Goal: Task Accomplishment & Management: Manage account settings

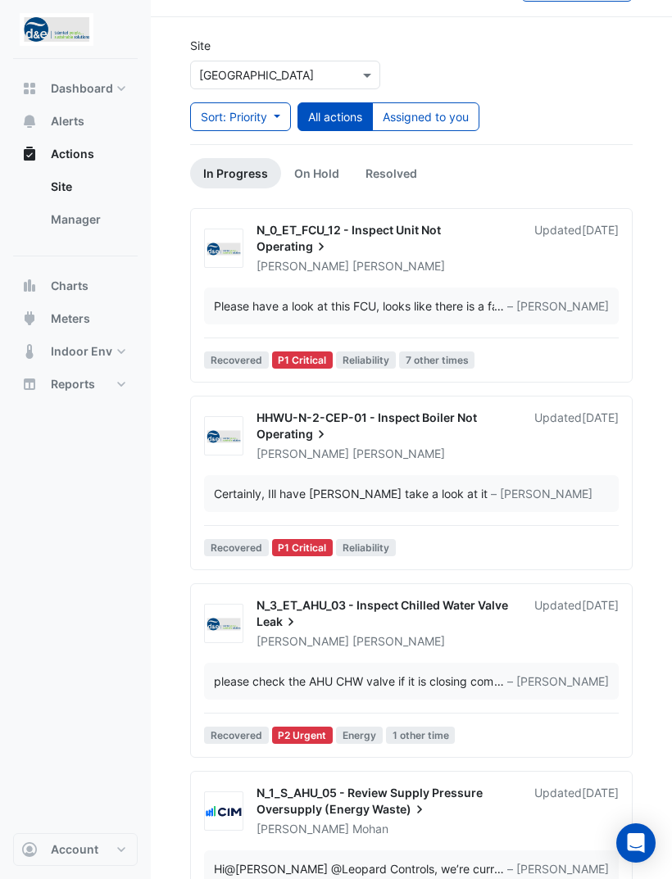
scroll to position [43, 0]
click at [496, 436] on div "HHWU-N-2-CEP-01 - Inspect Boiler Not Operating Ryan Fyfe" at bounding box center [386, 435] width 278 height 52
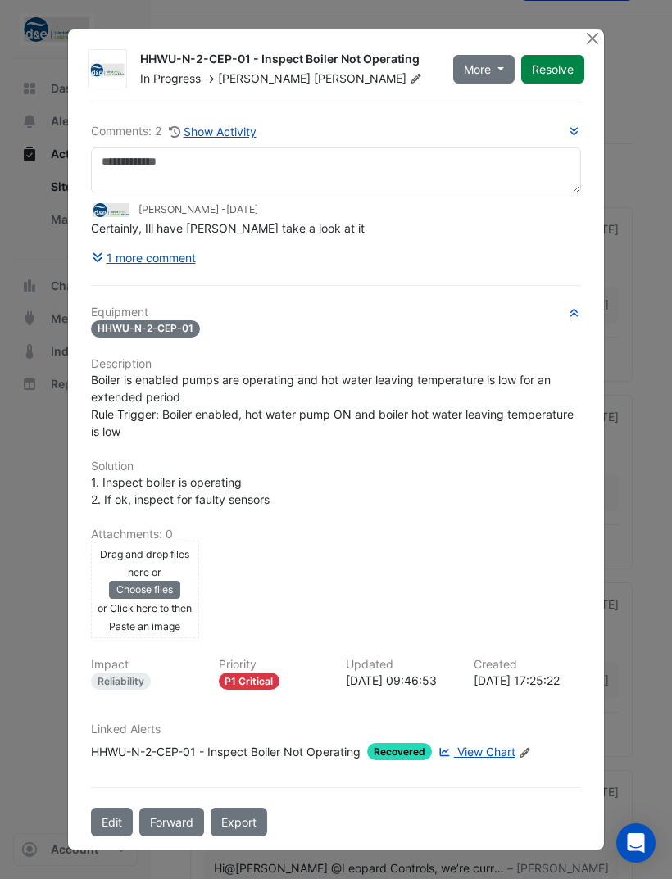
click at [128, 243] on button "1 more comment" at bounding box center [144, 257] width 106 height 29
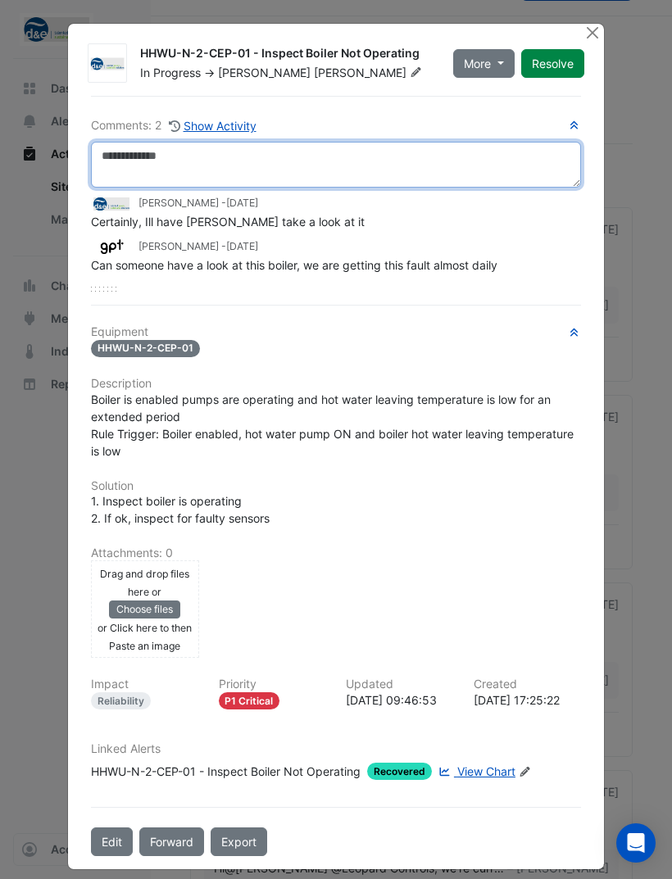
click at [440, 174] on textarea at bounding box center [336, 165] width 490 height 46
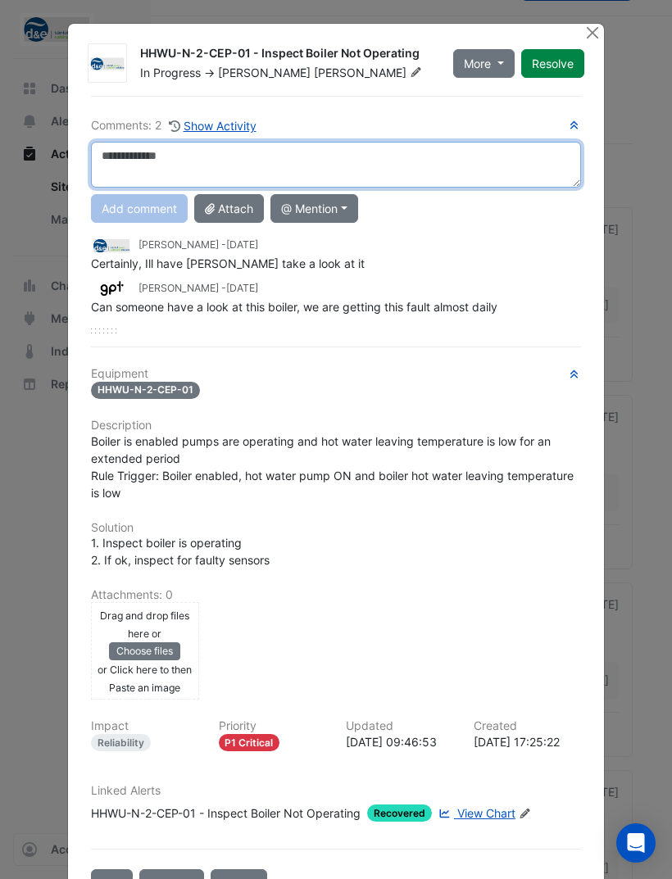
scroll to position [42, 0]
type textarea "*"
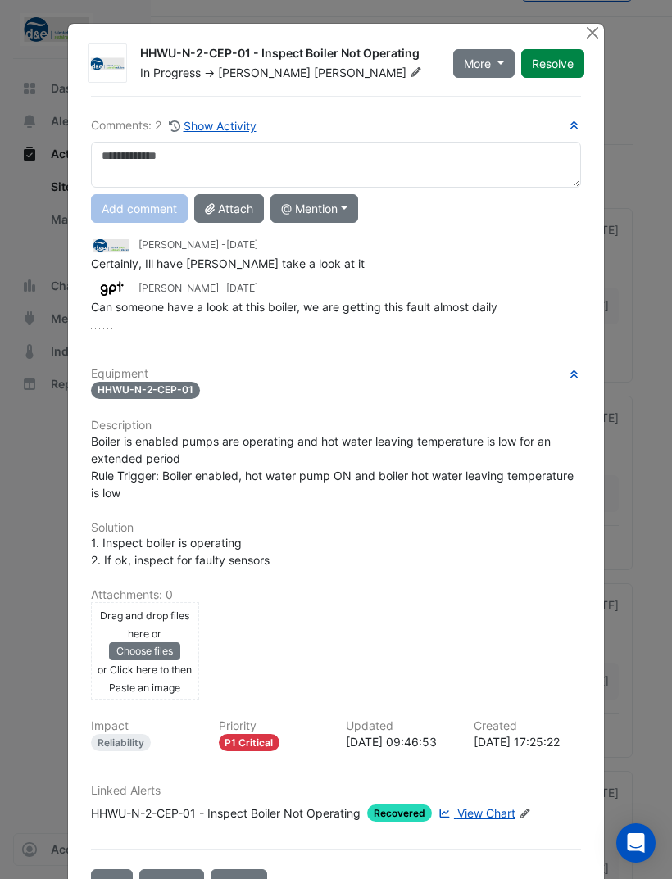
click at [590, 29] on button "Close" at bounding box center [591, 32] width 17 height 17
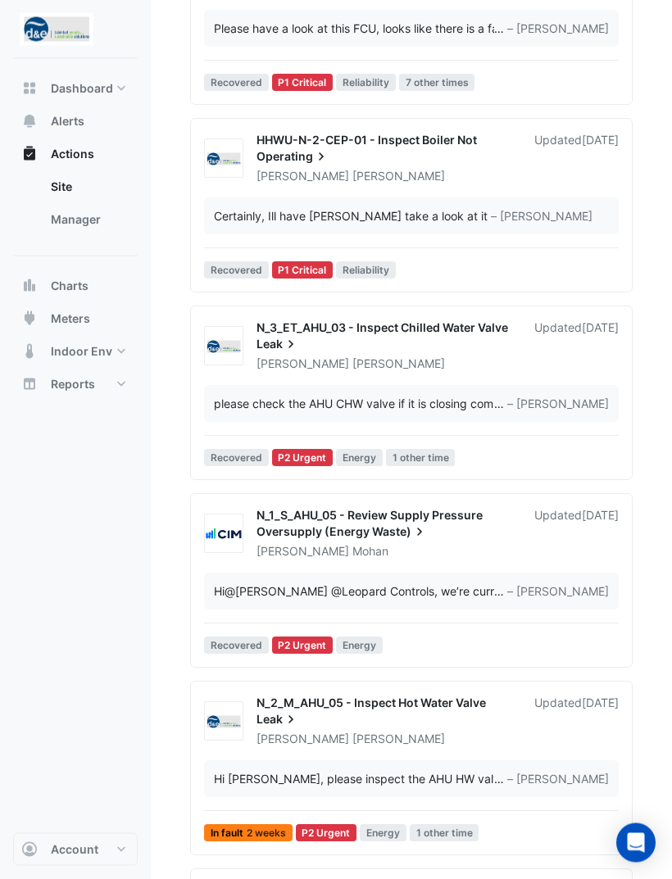
scroll to position [319, 0]
click at [547, 430] on div "N_3_ET_AHU_03 - Inspect Chilled Water Valve Leak George Rogers Updated 1 week a…" at bounding box center [411, 395] width 428 height 153
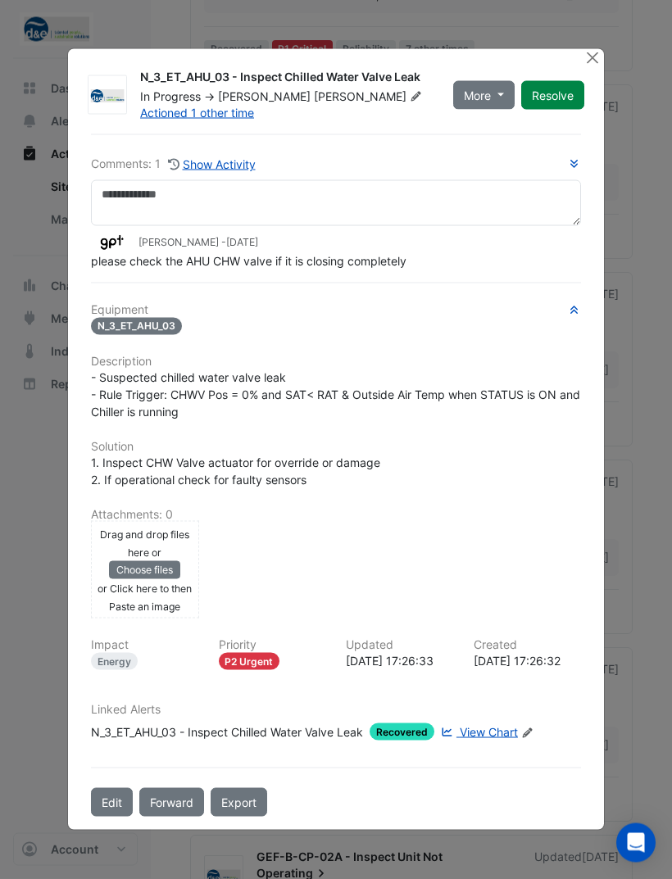
scroll to position [362, 0]
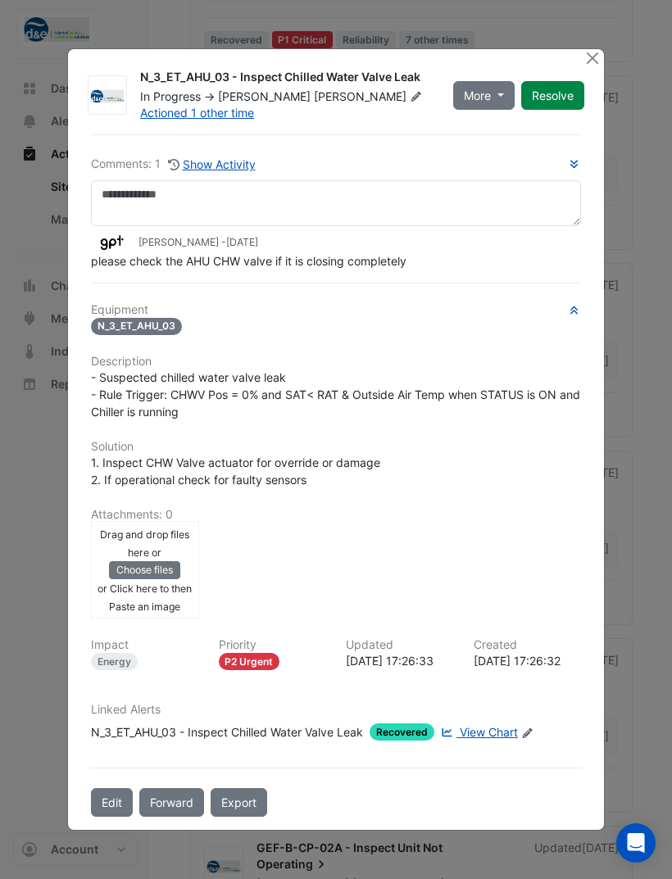
click at [592, 66] on button "Close" at bounding box center [591, 57] width 17 height 17
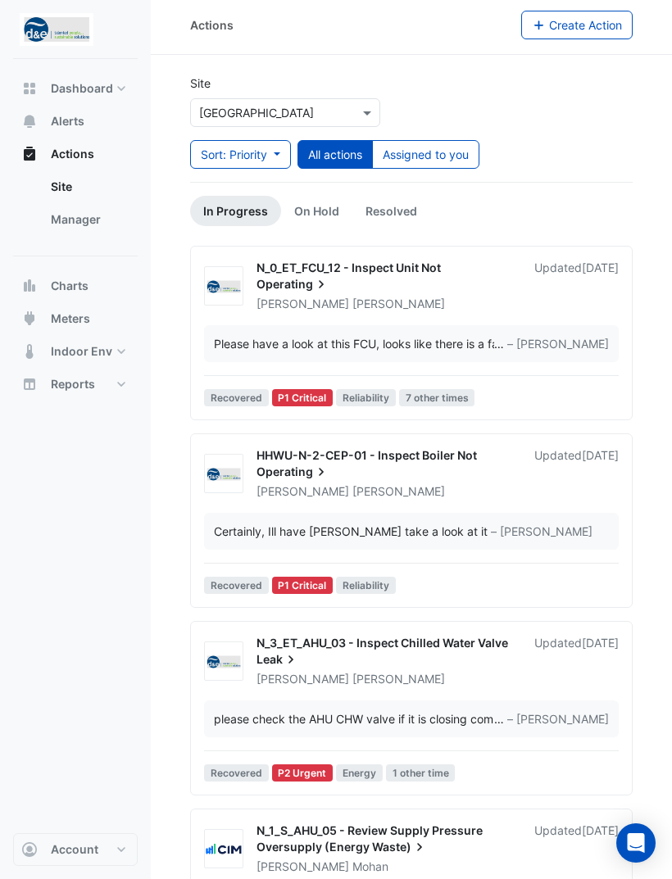
scroll to position [40, 0]
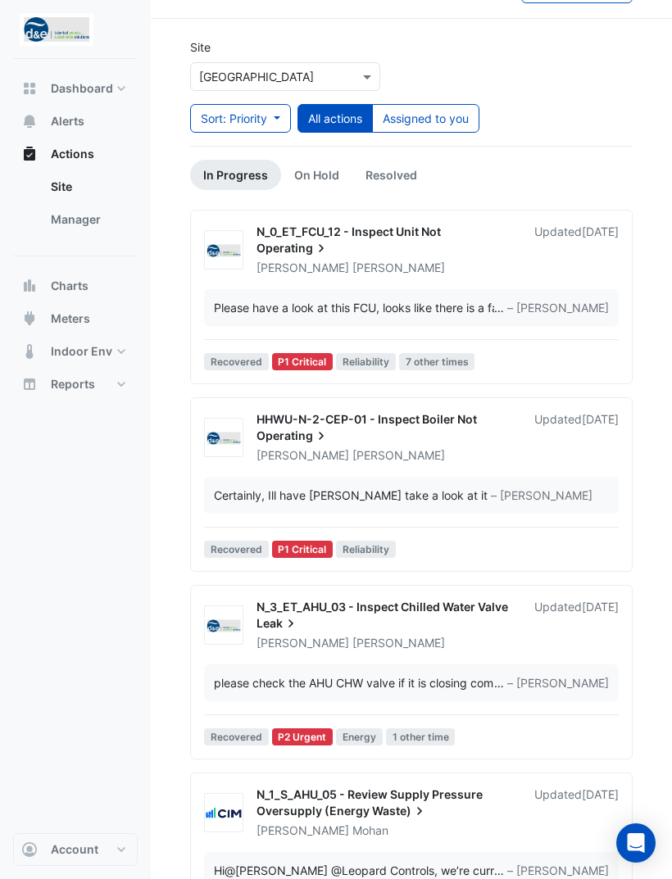
click at [456, 104] on button "Assigned to you" at bounding box center [425, 118] width 107 height 29
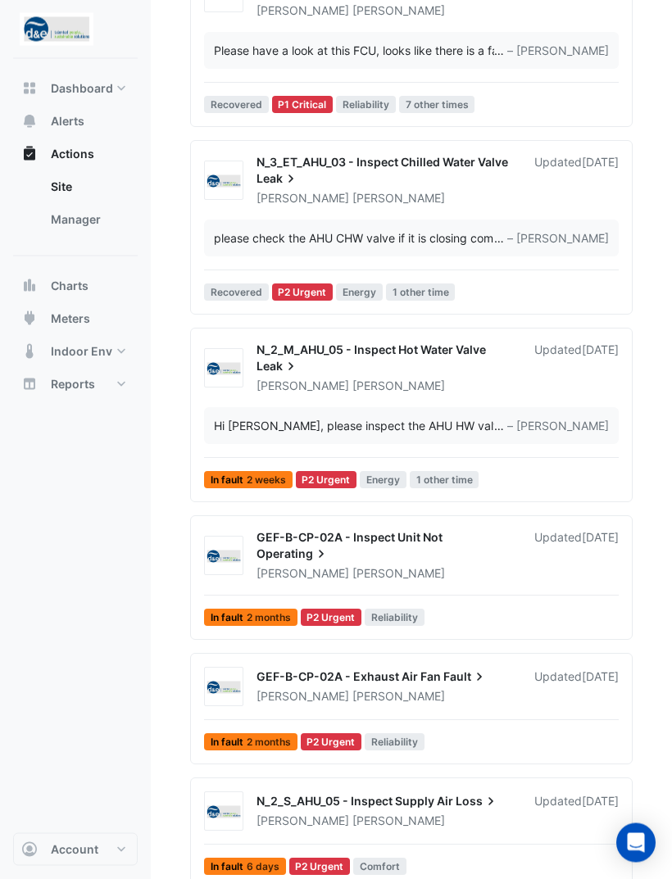
scroll to position [296, 0]
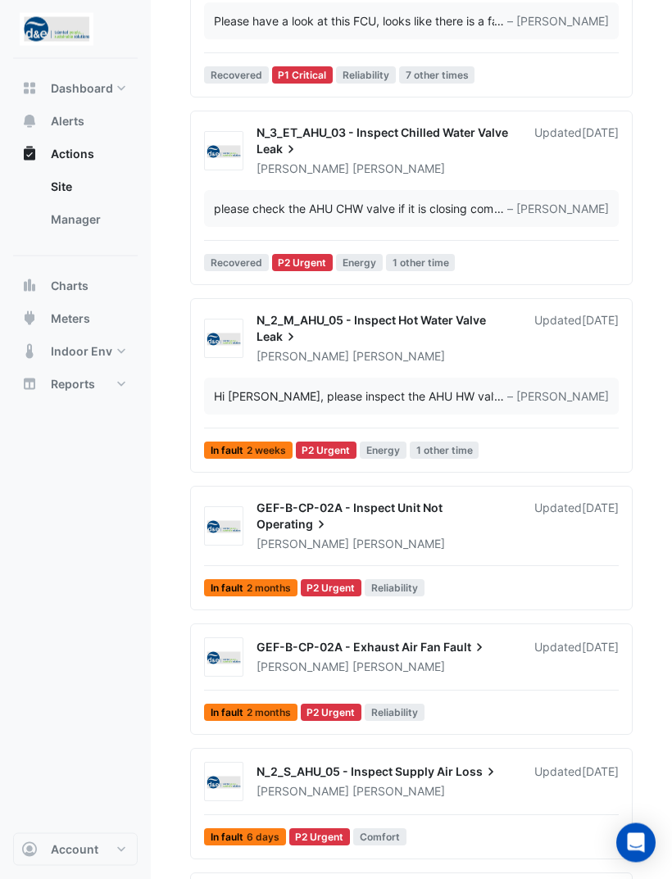
click at [577, 392] on span "– [PERSON_NAME]" at bounding box center [558, 396] width 102 height 17
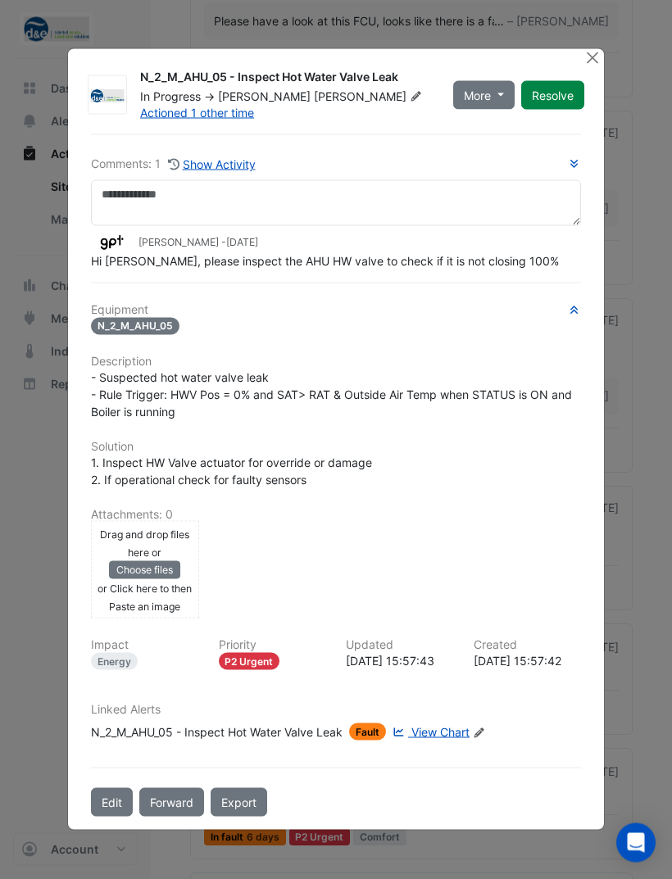
scroll to position [327, 0]
click at [595, 66] on button "Close" at bounding box center [591, 57] width 17 height 17
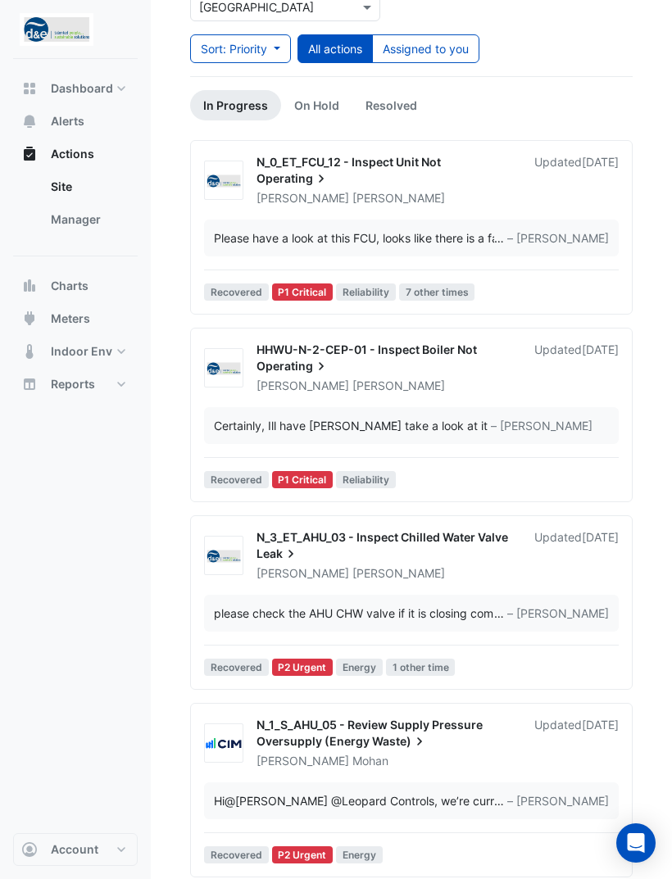
click at [453, 51] on button "Assigned to you" at bounding box center [425, 48] width 107 height 29
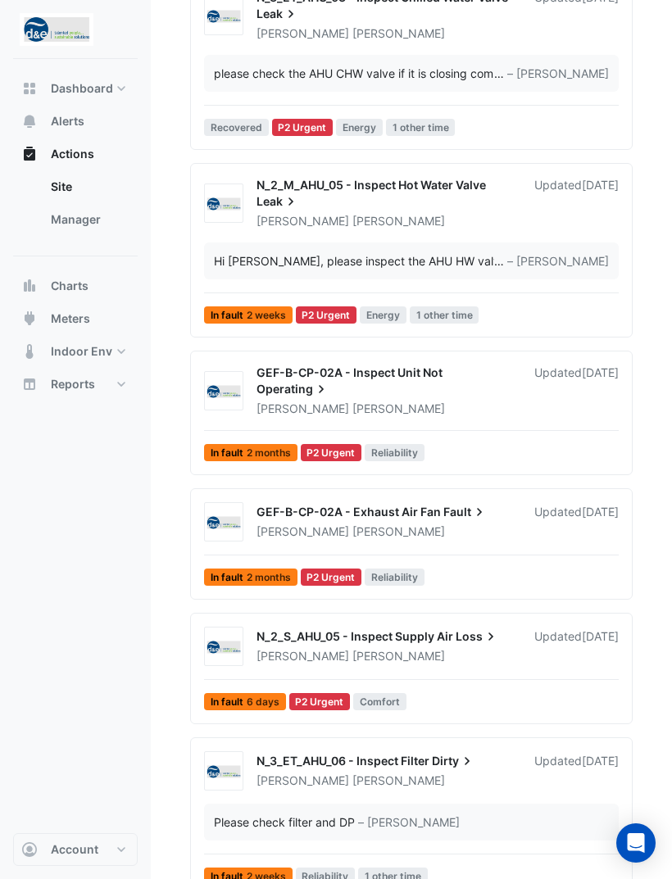
scroll to position [469, 0]
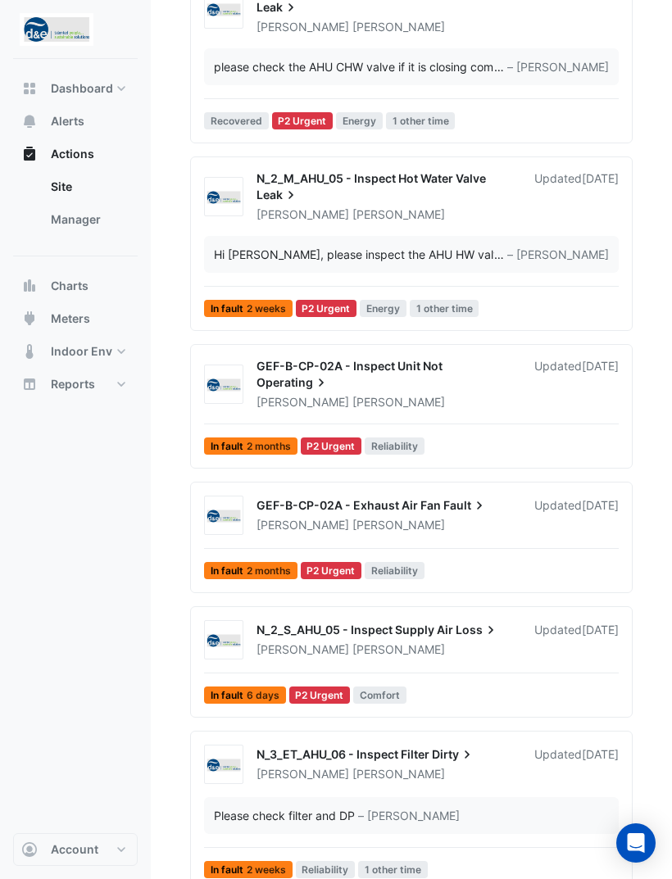
click at [467, 782] on div "George Rogers" at bounding box center [385, 774] width 261 height 16
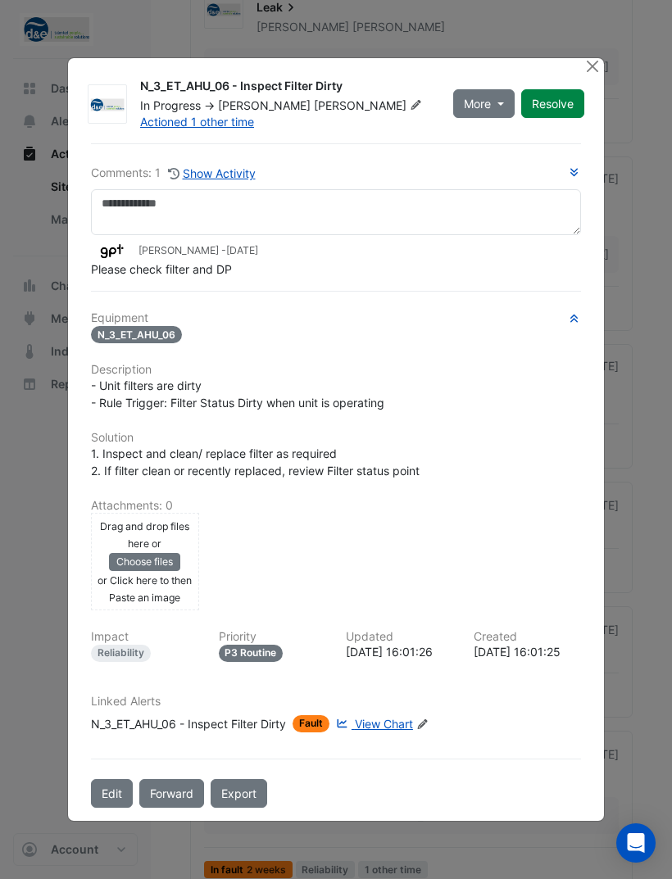
click at [26, 605] on ngb-modal-window "N_3_ET_AHU_06 - Inspect Filter Dirty In Progress -> George Rogers Actioned 1 ot…" at bounding box center [336, 439] width 672 height 879
click at [26, 615] on ngb-modal-window "N_3_ET_AHU_06 - Inspect Filter Dirty In Progress -> George Rogers Actioned 1 ot…" at bounding box center [336, 439] width 672 height 879
click at [27, 584] on ngb-modal-window "N_3_ET_AHU_06 - Inspect Filter Dirty In Progress -> George Rogers Actioned 1 ot…" at bounding box center [336, 439] width 672 height 879
click at [603, 78] on ngb-modal-window "N_3_ET_AHU_06 - Inspect Filter Dirty In Progress -> George Rogers Actioned 1 ot…" at bounding box center [336, 439] width 672 height 879
click at [587, 75] on button "Close" at bounding box center [591, 66] width 17 height 17
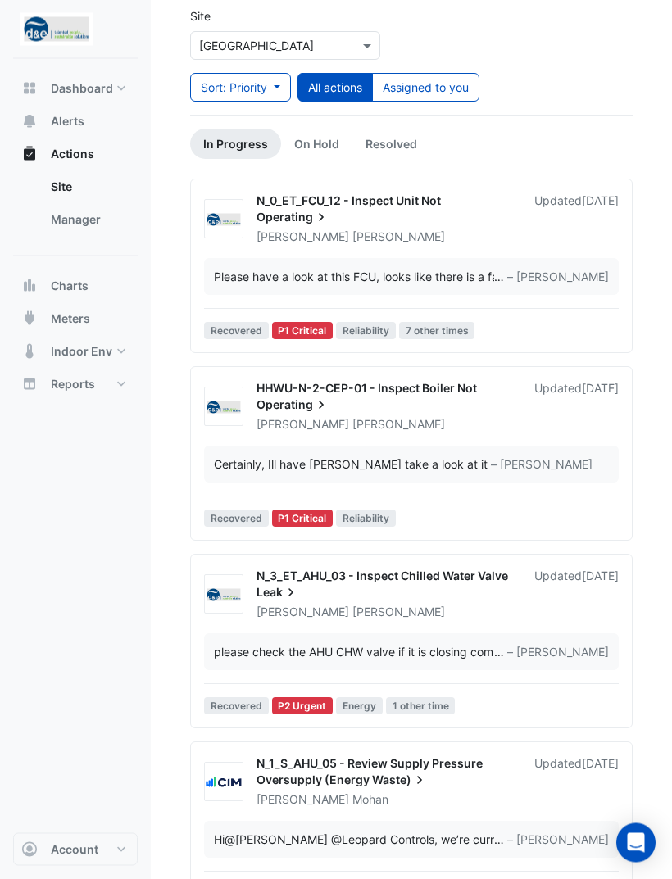
click at [451, 85] on button "Assigned to you" at bounding box center [425, 88] width 107 height 29
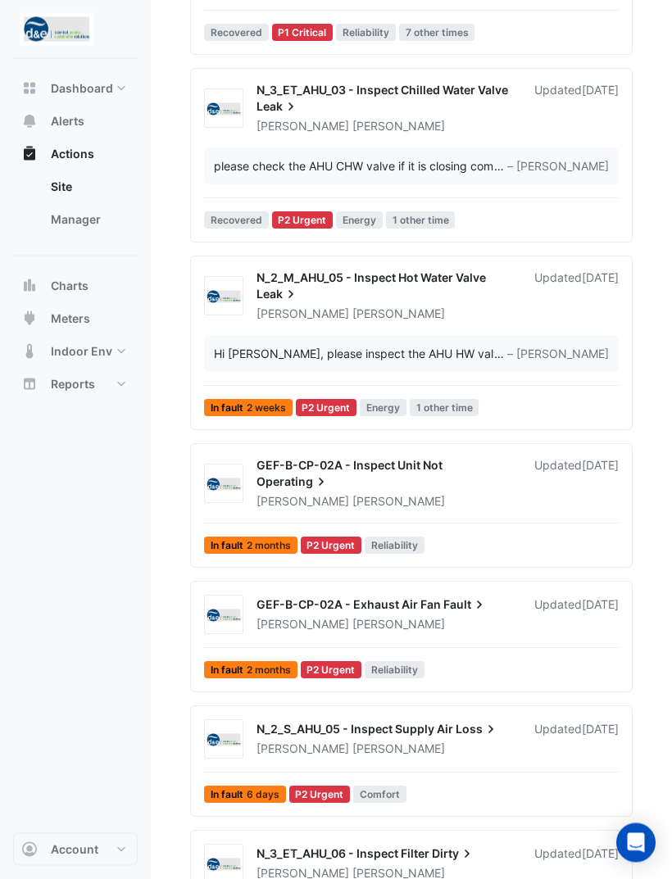
scroll to position [469, 0]
